Goal: Complete application form

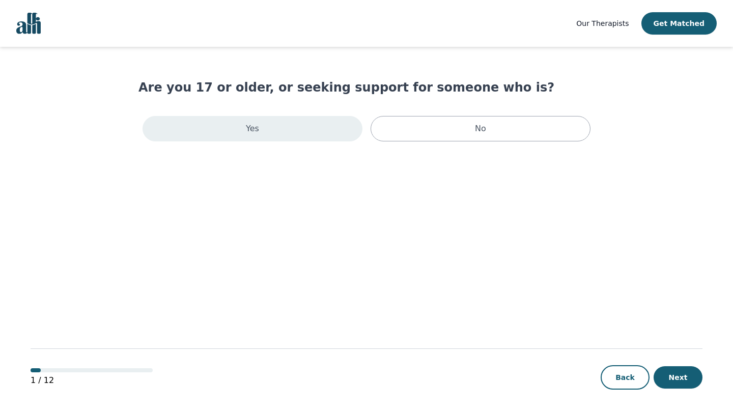
click at [354, 131] on div "Yes" at bounding box center [253, 128] width 220 height 25
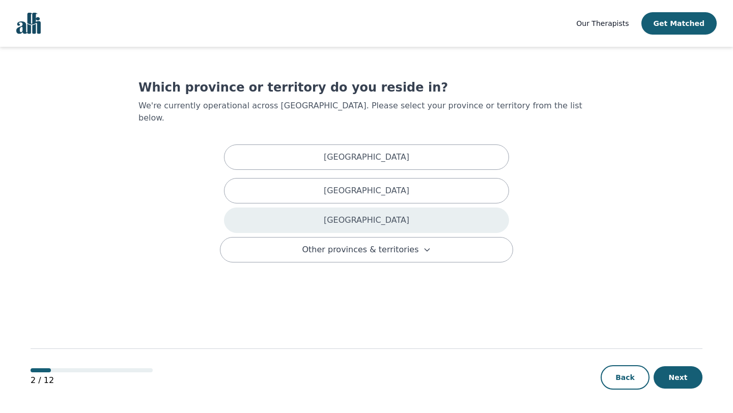
click at [404, 208] on div "[GEOGRAPHIC_DATA]" at bounding box center [366, 220] width 285 height 25
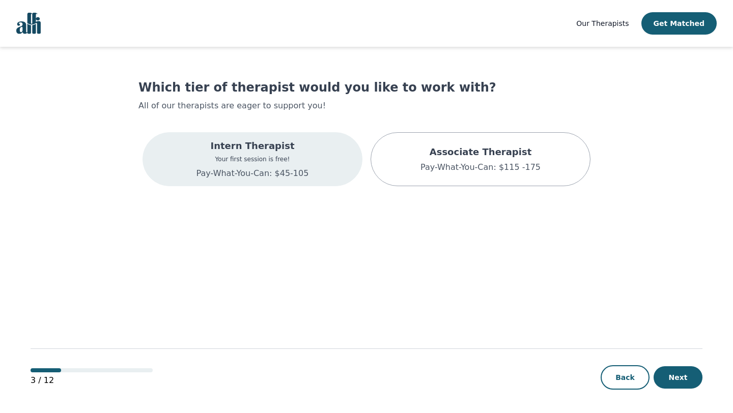
click at [343, 162] on div "Intern Therapist Your first session is free! Pay-What-You-Can: $45-105" at bounding box center [253, 159] width 220 height 54
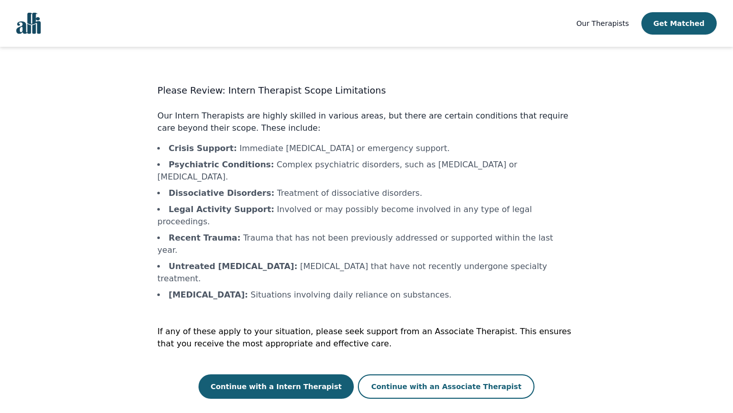
scroll to position [1, 0]
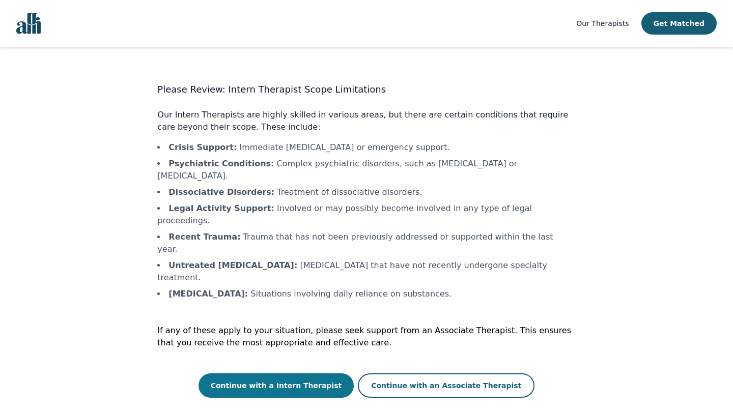
click at [328, 374] on button "Continue with a Intern Therapist" at bounding box center [277, 386] width 156 height 24
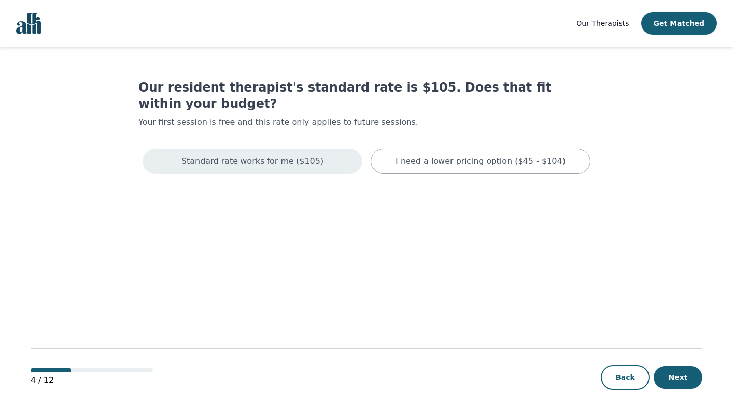
click at [344, 149] on div "Standard rate works for me ($105)" at bounding box center [253, 161] width 220 height 25
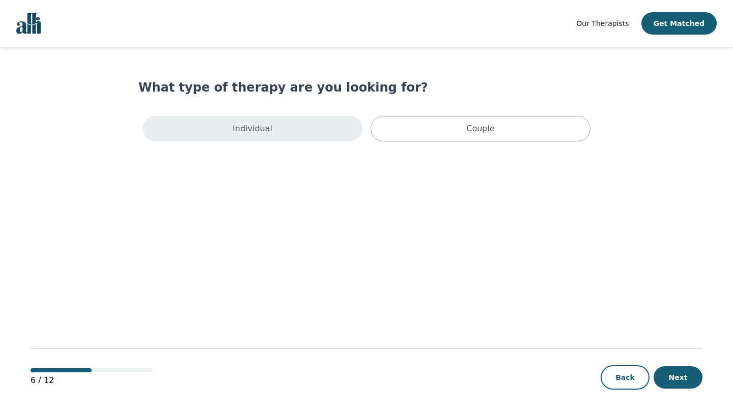
click at [341, 133] on div "Individual" at bounding box center [253, 128] width 220 height 25
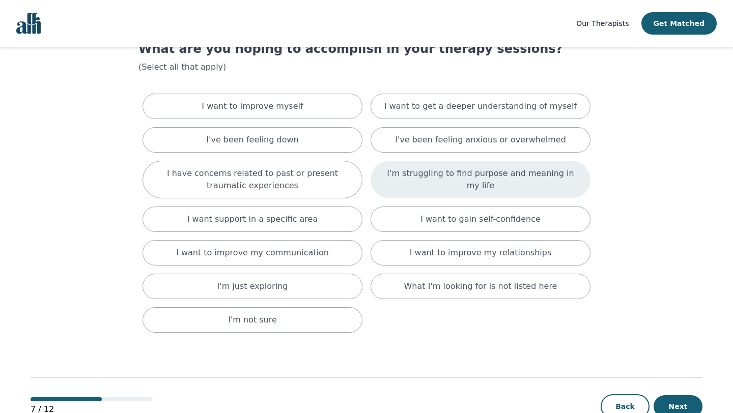
scroll to position [40, 0]
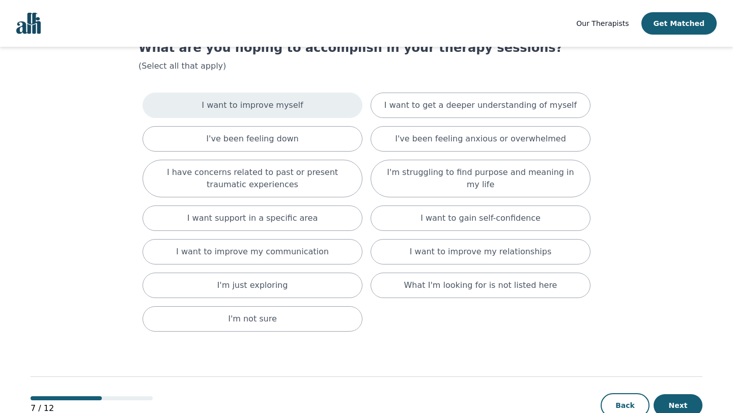
click at [325, 107] on div "I want to improve myself" at bounding box center [253, 105] width 220 height 25
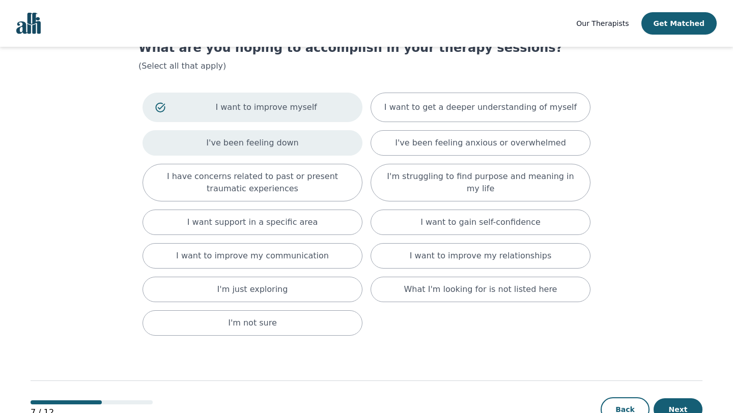
click at [338, 139] on div "I've been feeling down" at bounding box center [253, 142] width 220 height 25
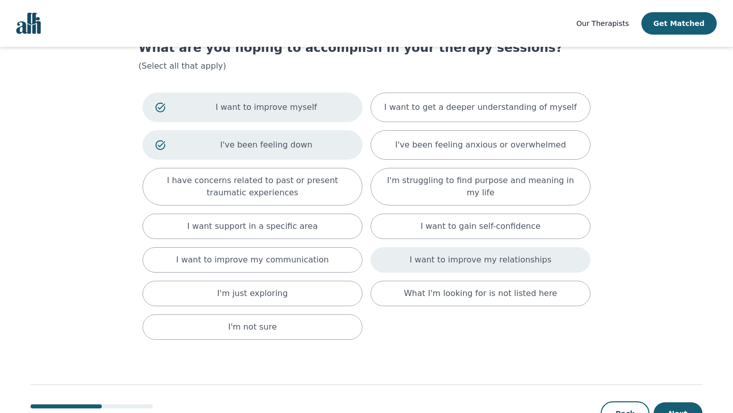
click at [503, 260] on p "I want to improve my relationships" at bounding box center [481, 260] width 142 height 12
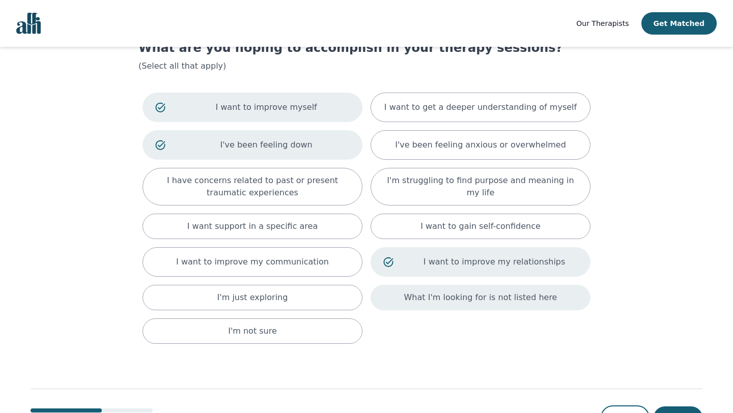
scroll to position [81, 0]
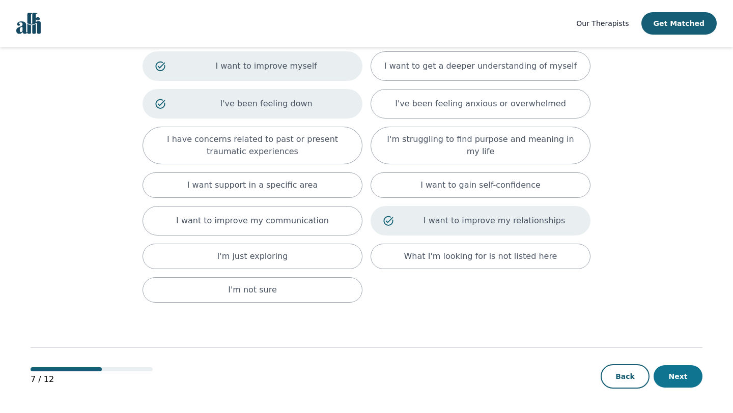
click at [674, 377] on button "Next" at bounding box center [678, 377] width 49 height 22
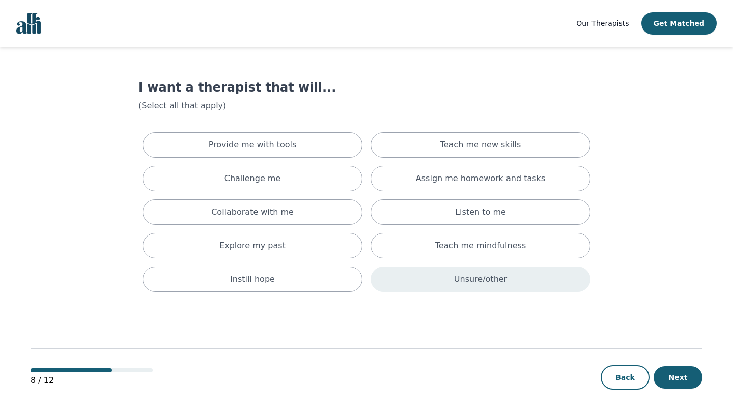
click at [571, 282] on div "Unsure/other" at bounding box center [481, 279] width 220 height 25
click at [675, 382] on button "Next" at bounding box center [678, 378] width 49 height 22
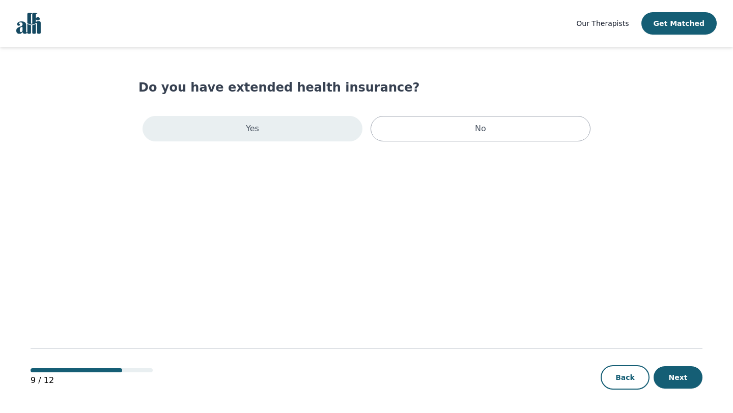
click at [330, 128] on div "Yes" at bounding box center [253, 128] width 220 height 25
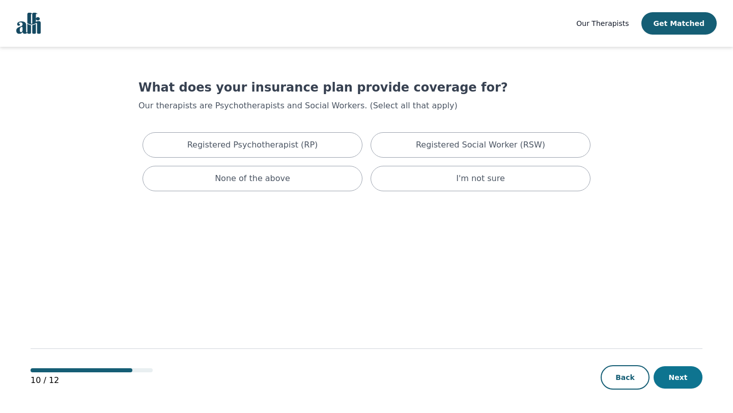
click at [684, 378] on button "Next" at bounding box center [678, 378] width 49 height 22
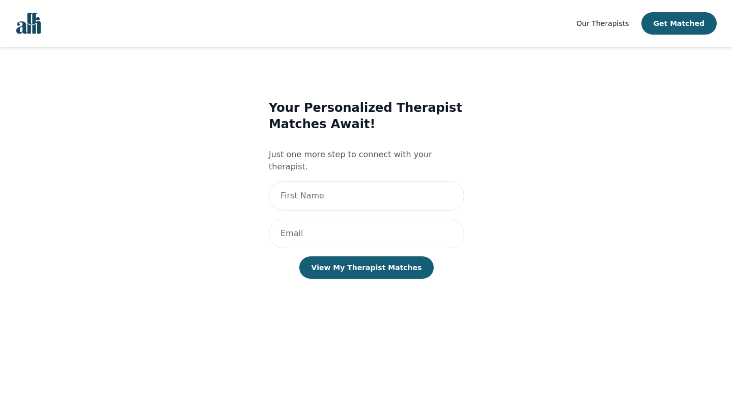
scroll to position [1, 0]
